Goal: Find specific page/section: Find specific page/section

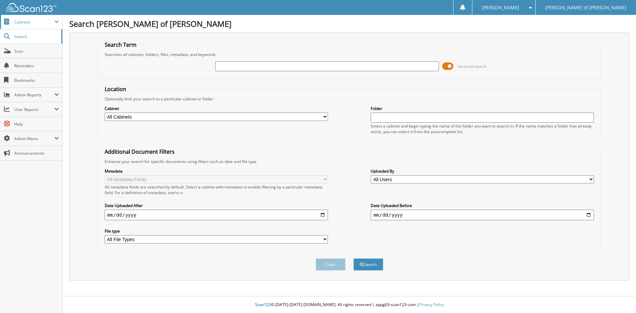
click at [15, 24] on span "Cabinets" at bounding box center [34, 22] width 40 height 6
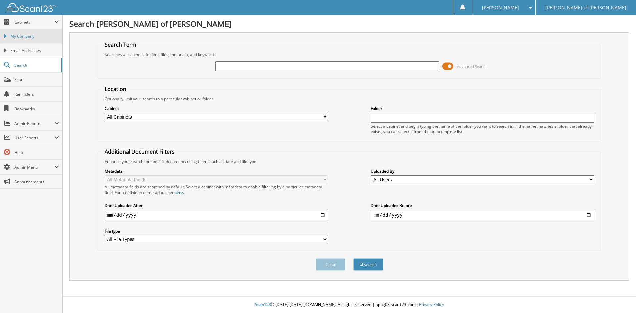
click at [31, 42] on link "My Company" at bounding box center [31, 36] width 62 height 14
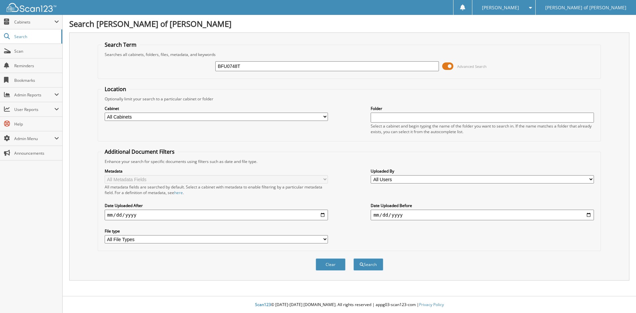
type input "BFU0748T"
click at [353, 258] on button "Search" at bounding box center [368, 264] width 30 height 12
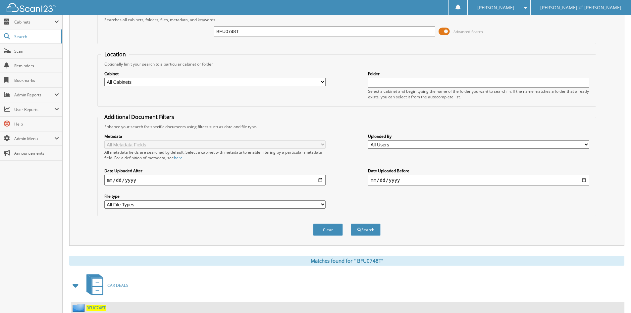
scroll to position [57, 0]
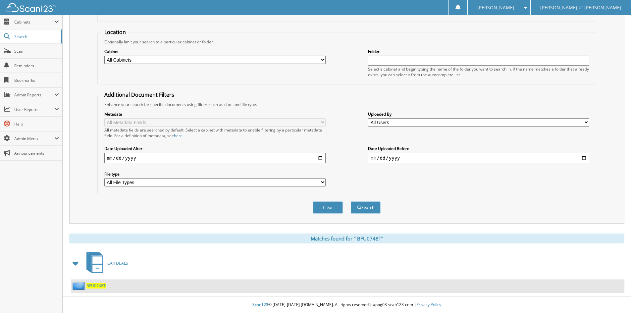
click at [94, 283] on span "B F U 0 7 4 8 T" at bounding box center [95, 286] width 19 height 6
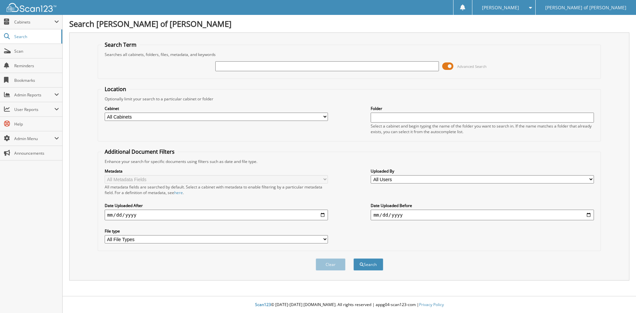
click at [236, 65] on input "text" at bounding box center [326, 66] width 223 height 10
type input "BFU0748T"
click at [353, 258] on button "Search" at bounding box center [368, 264] width 30 height 12
